Goal: Information Seeking & Learning: Learn about a topic

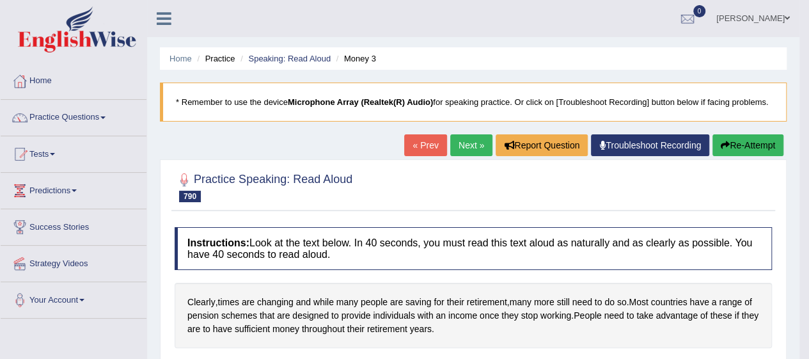
click at [55, 116] on link "Practice Questions" at bounding box center [74, 116] width 146 height 32
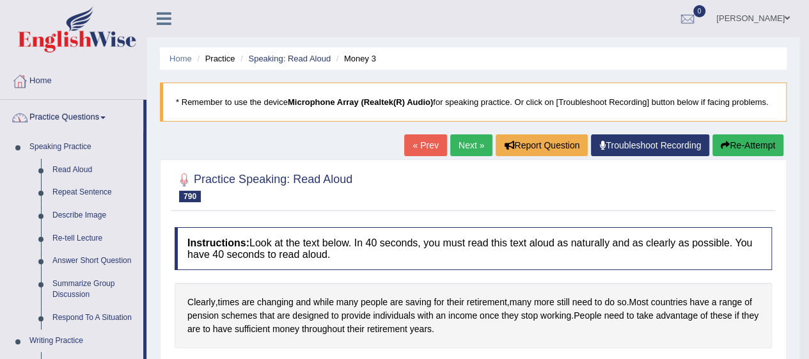
click at [60, 238] on link "Re-tell Lecture" at bounding box center [95, 238] width 97 height 23
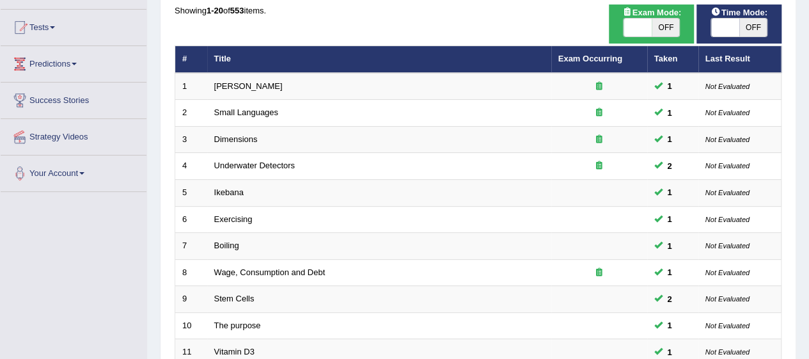
click at [516, 180] on td "Ikebana" at bounding box center [379, 193] width 344 height 27
click at [509, 181] on td "Ikebana" at bounding box center [379, 193] width 344 height 27
click at [488, 194] on td "Ikebana" at bounding box center [379, 193] width 344 height 27
click at [477, 185] on td "Ikebana" at bounding box center [379, 193] width 344 height 27
click at [241, 191] on link "Ikebana" at bounding box center [228, 192] width 29 height 10
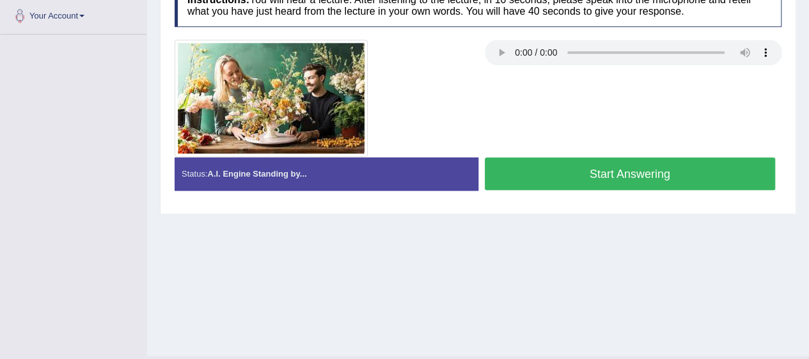
scroll to position [289, 0]
